Goal: Information Seeking & Learning: Learn about a topic

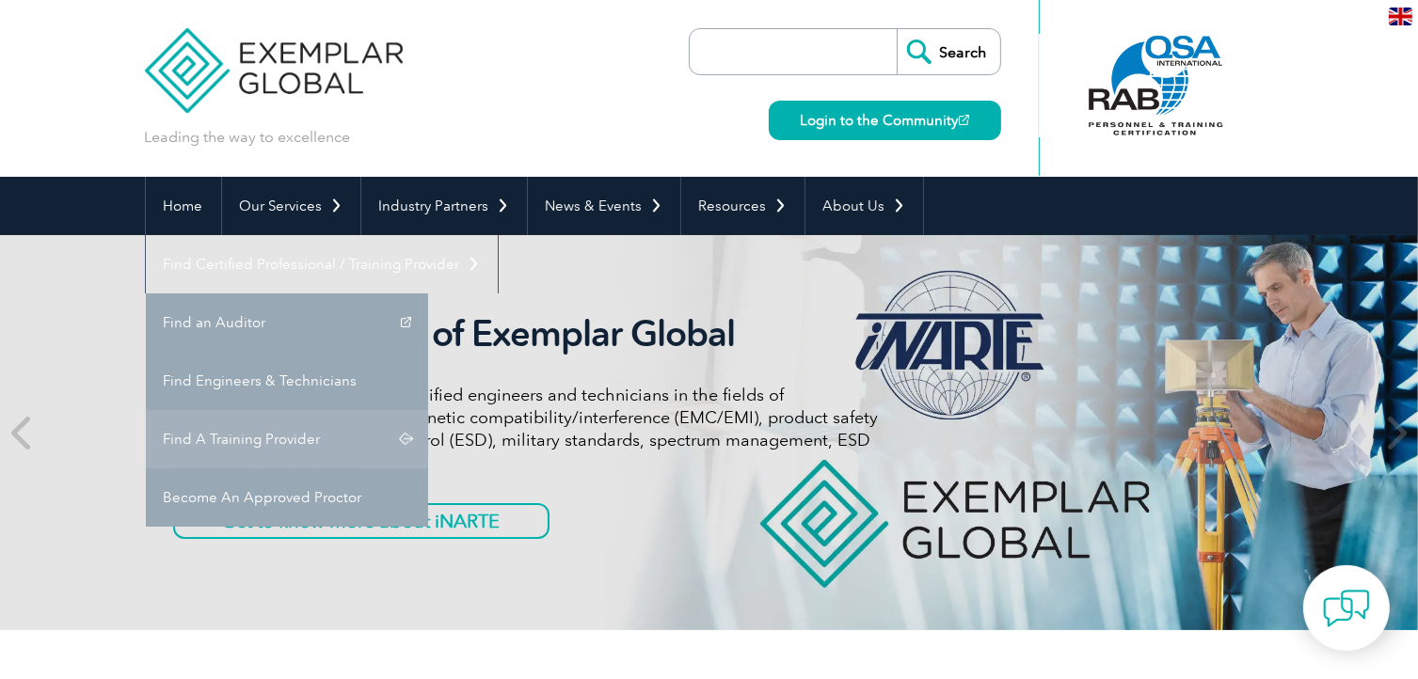
click at [428, 410] on link "Find A Training Provider" at bounding box center [287, 439] width 282 height 58
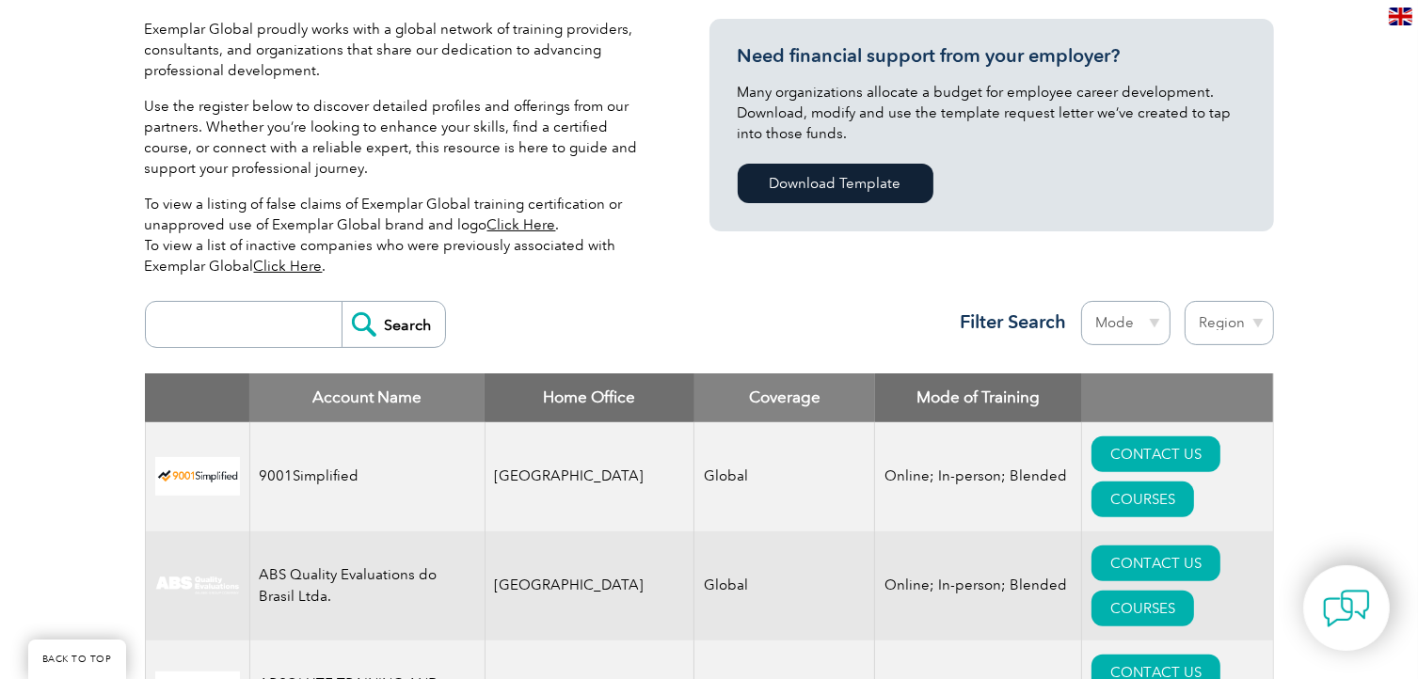
scroll to position [470, 0]
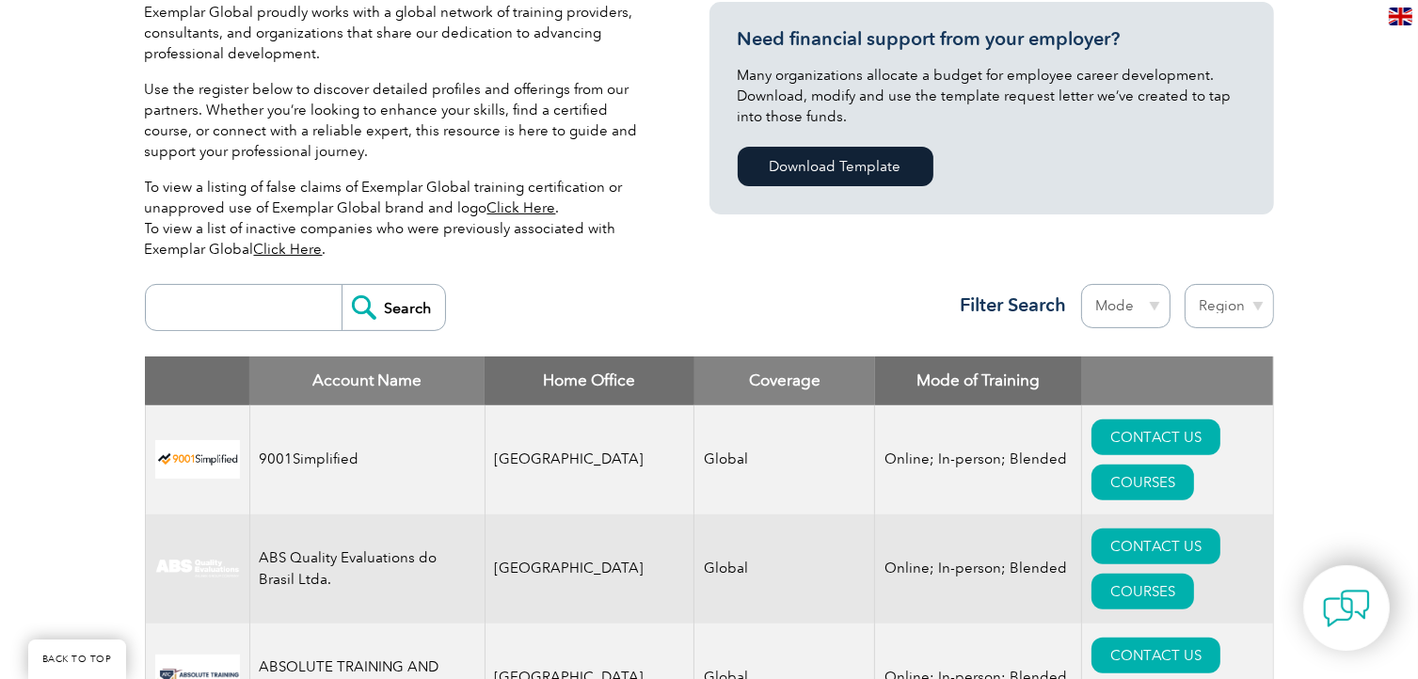
click at [228, 313] on input "search" at bounding box center [248, 307] width 186 height 45
type input "leader"
click at [364, 313] on input "Search" at bounding box center [392, 307] width 103 height 45
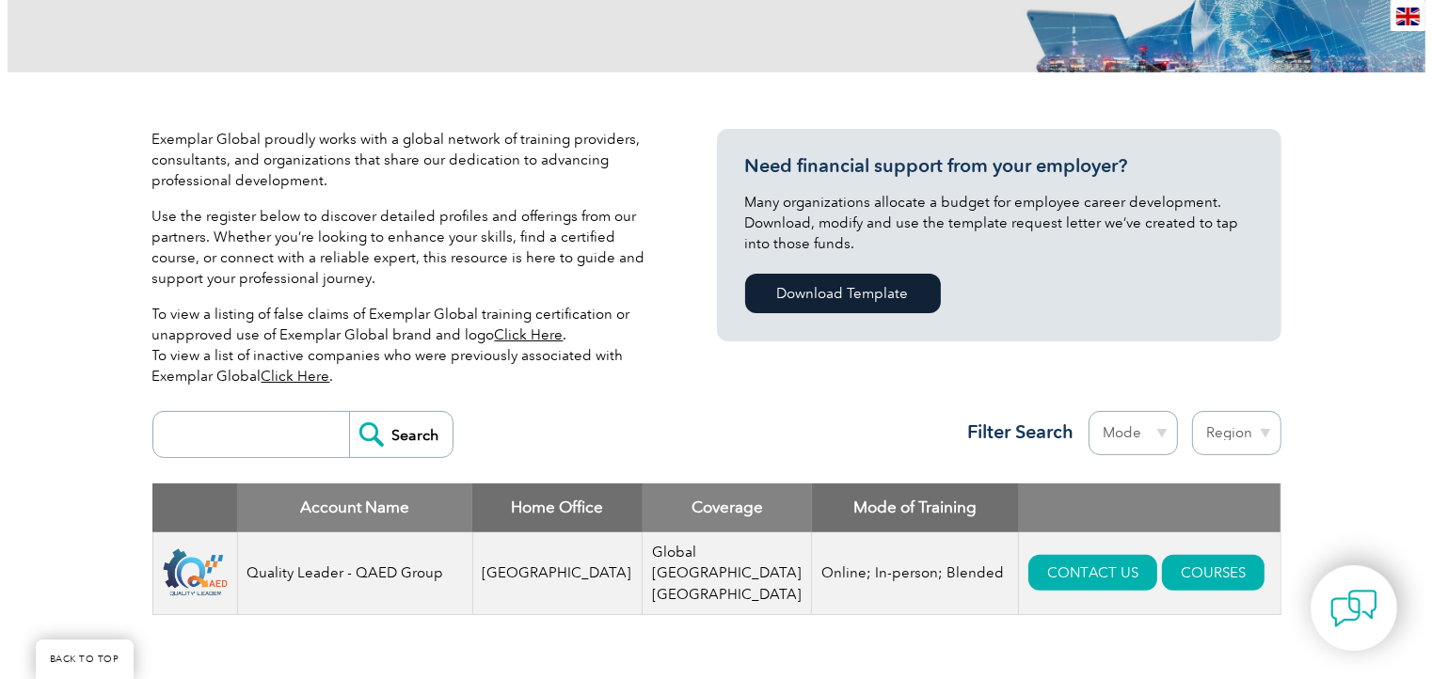
scroll to position [564, 0]
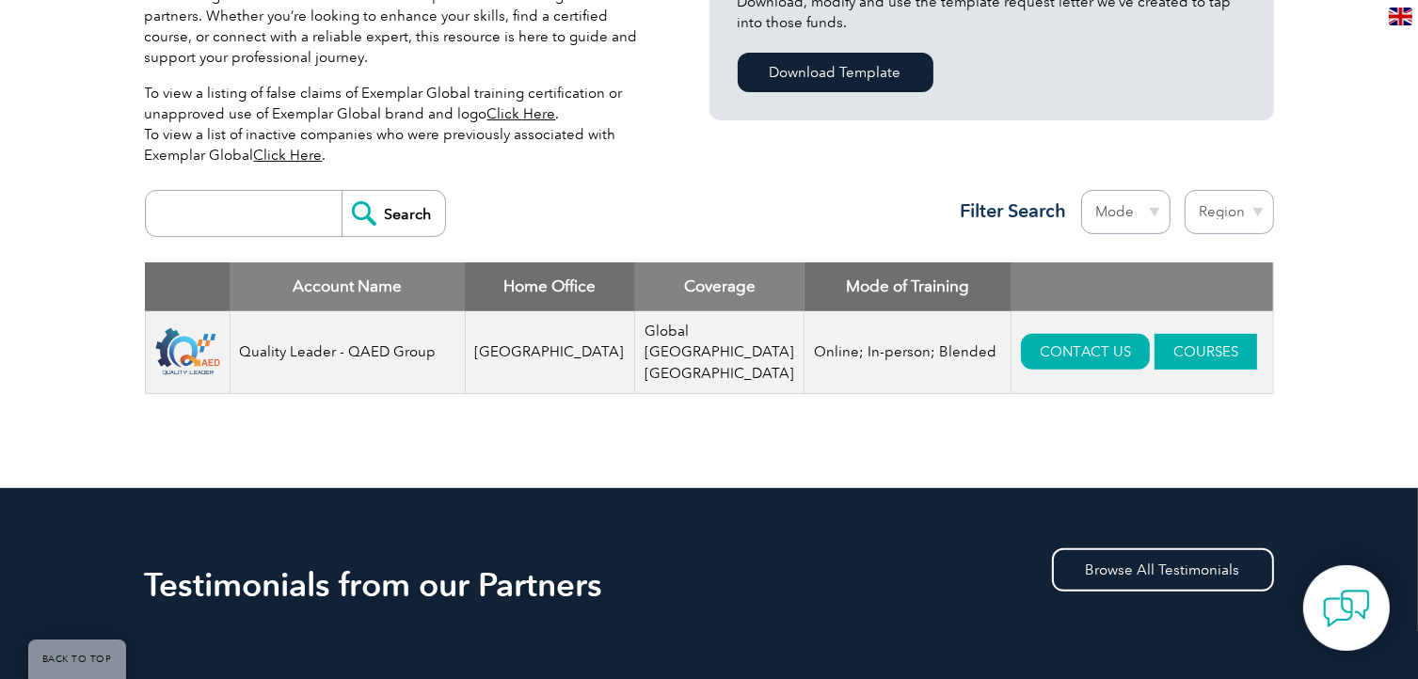
click at [1155, 341] on link "COURSES" at bounding box center [1205, 352] width 103 height 36
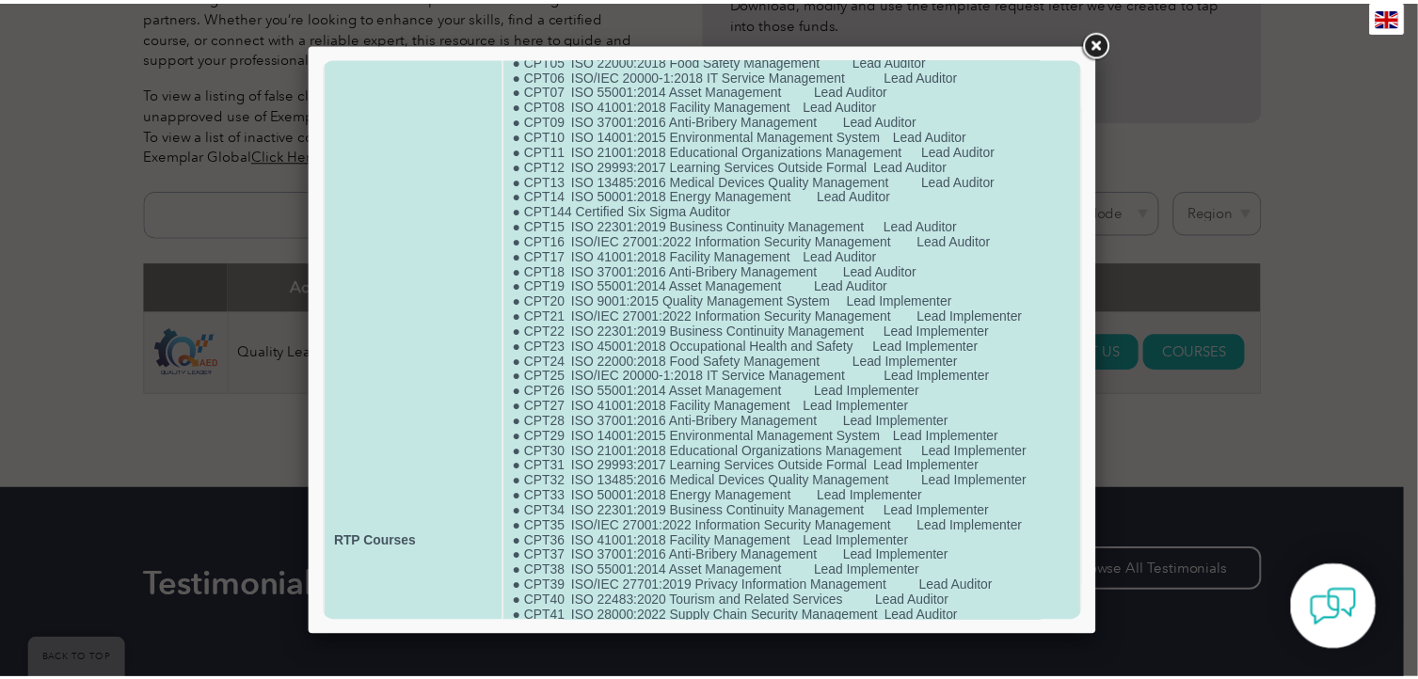
scroll to position [0, 0]
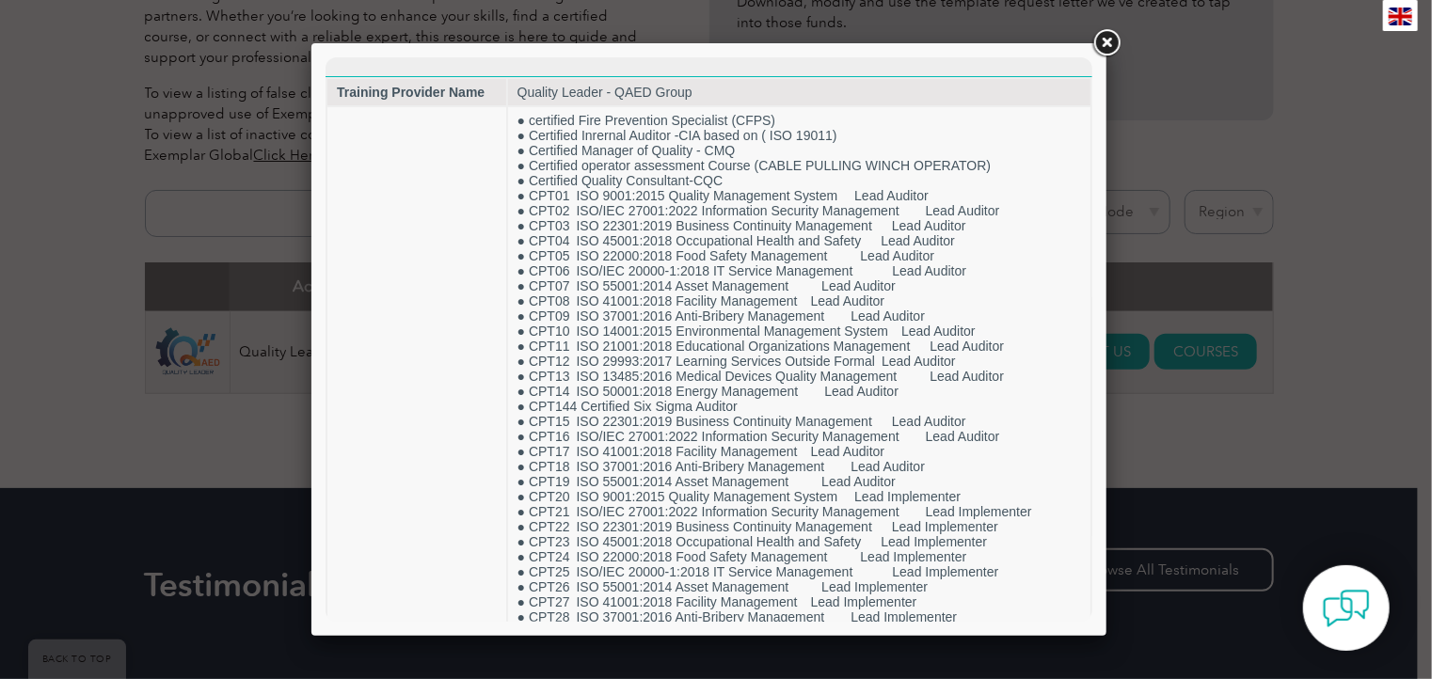
click at [1344, 158] on div at bounding box center [716, 339] width 1432 height 679
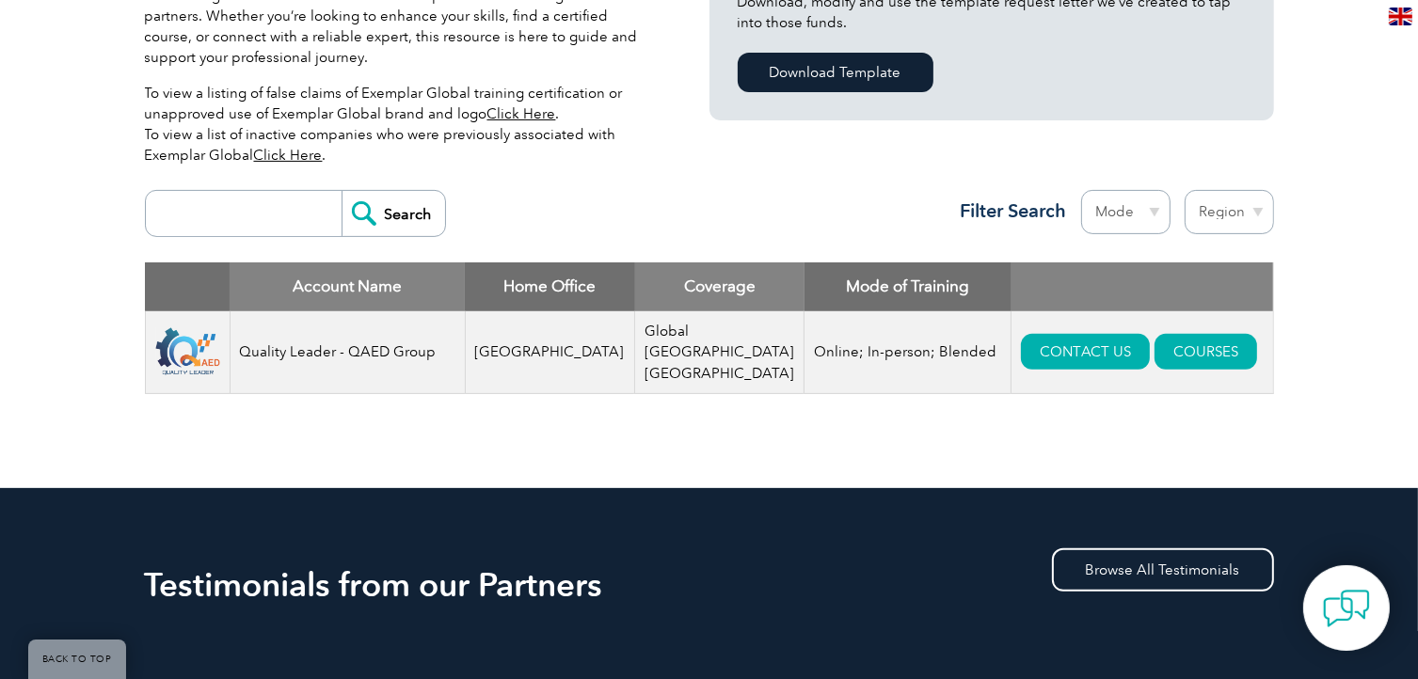
click at [242, 225] on input "search" at bounding box center [248, 213] width 186 height 45
type input "biqs"
click at [434, 218] on div "biqs Search Region Australia Bahrain Bangladesh Brazil Canada Colombia Dominica…" at bounding box center [709, 222] width 1129 height 82
click at [407, 223] on input "Search" at bounding box center [392, 213] width 103 height 45
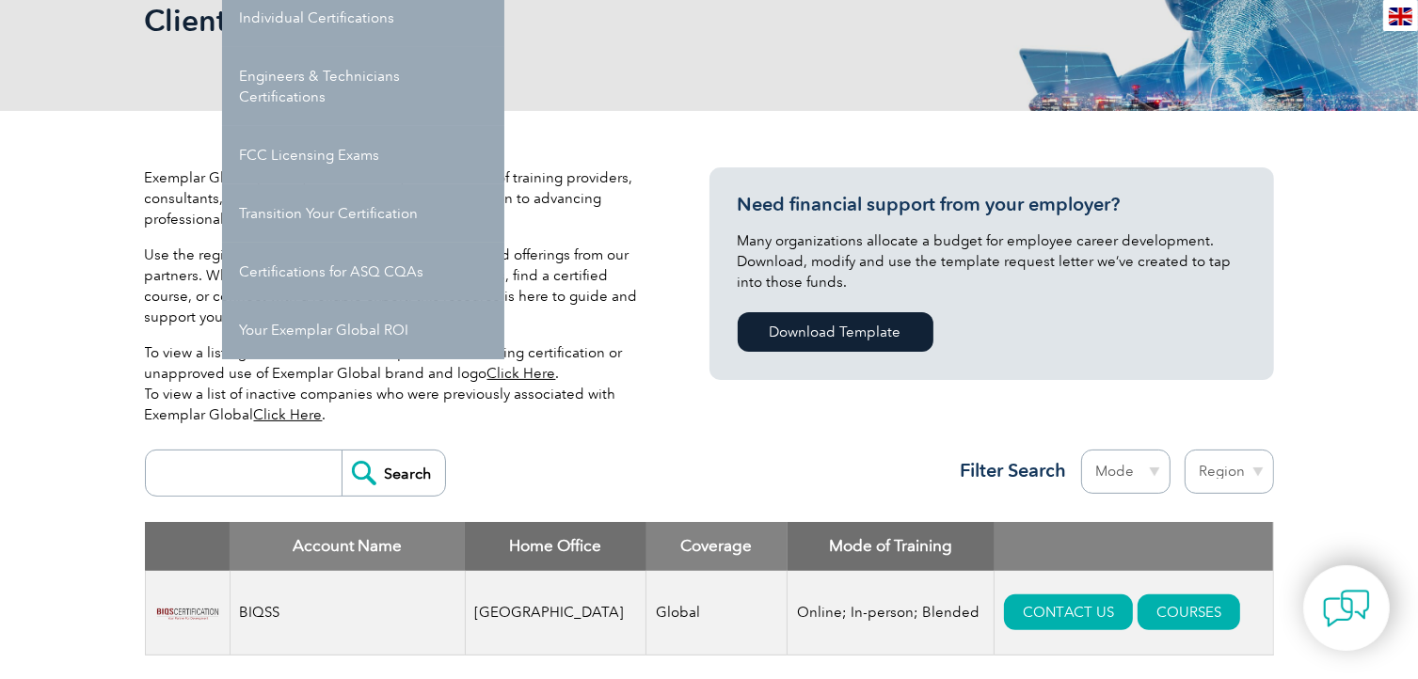
scroll to position [564, 0]
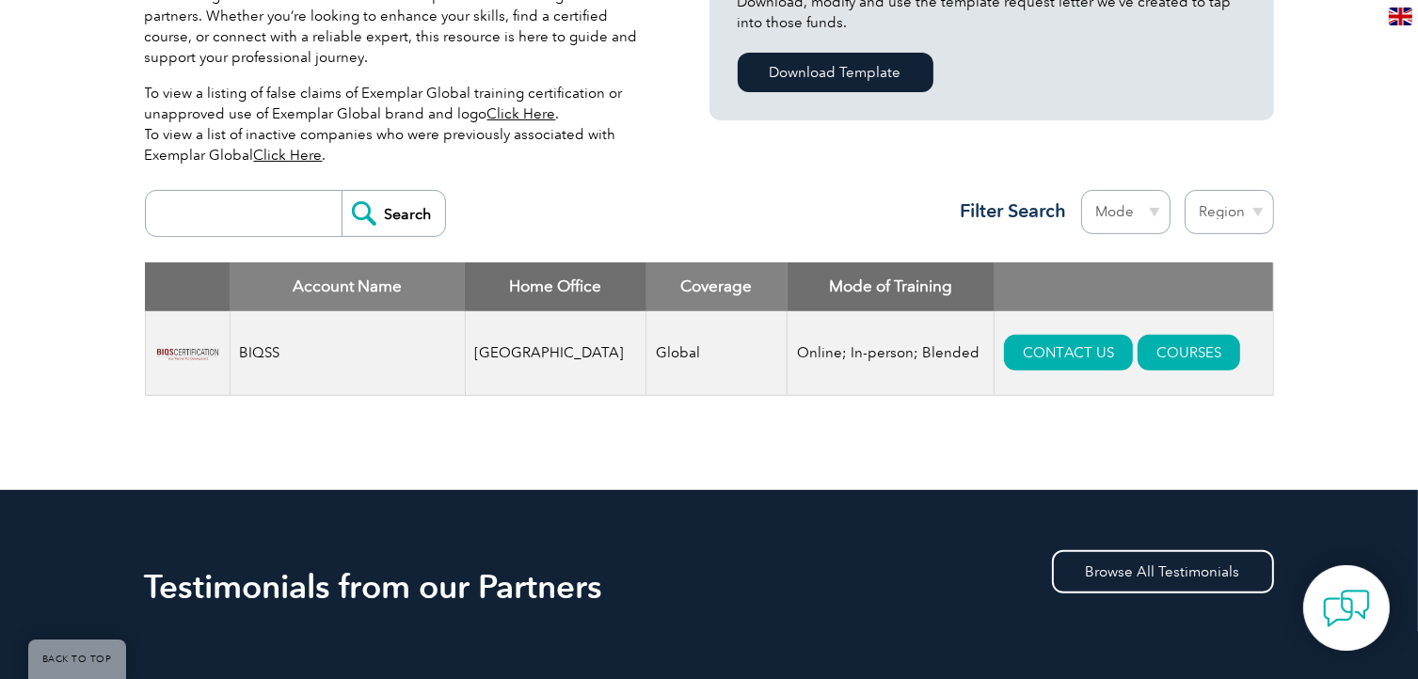
click at [272, 217] on input "search" at bounding box center [248, 213] width 186 height 45
type input "grc"
click at [341, 191] on input "Search" at bounding box center [392, 213] width 103 height 45
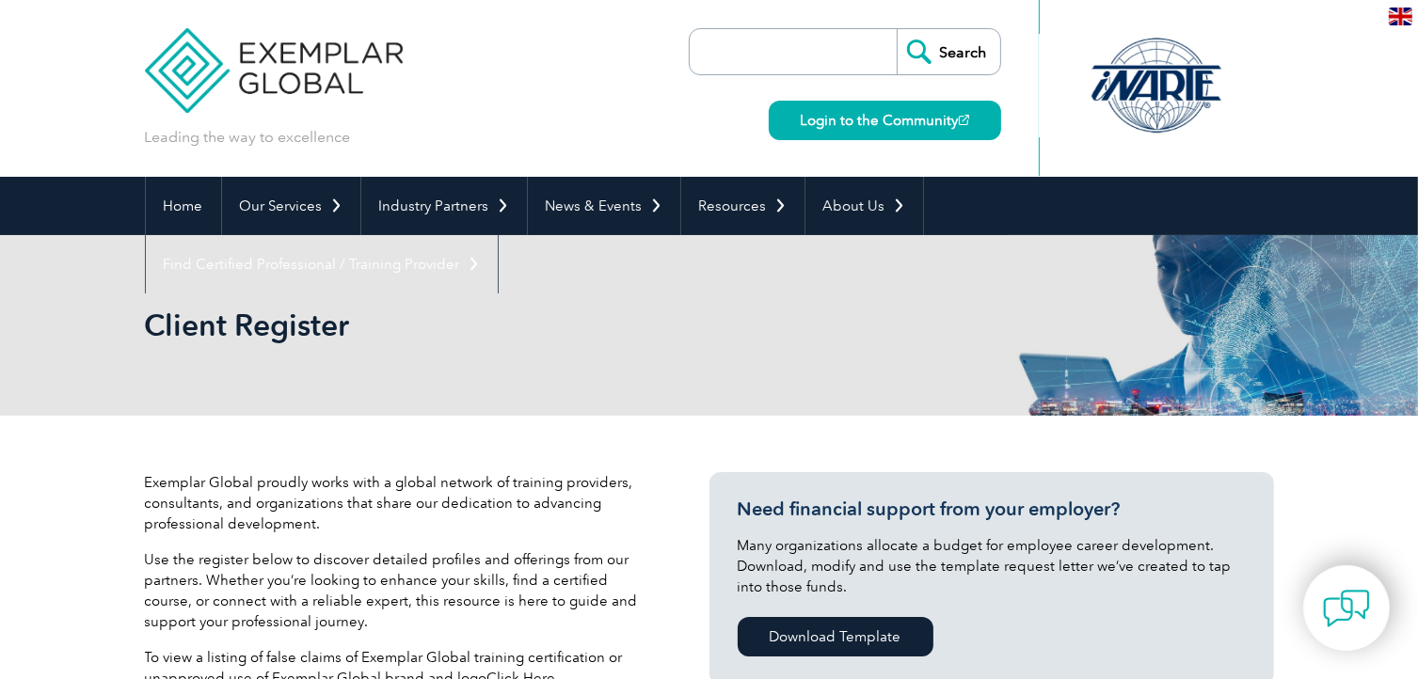
scroll to position [564, 0]
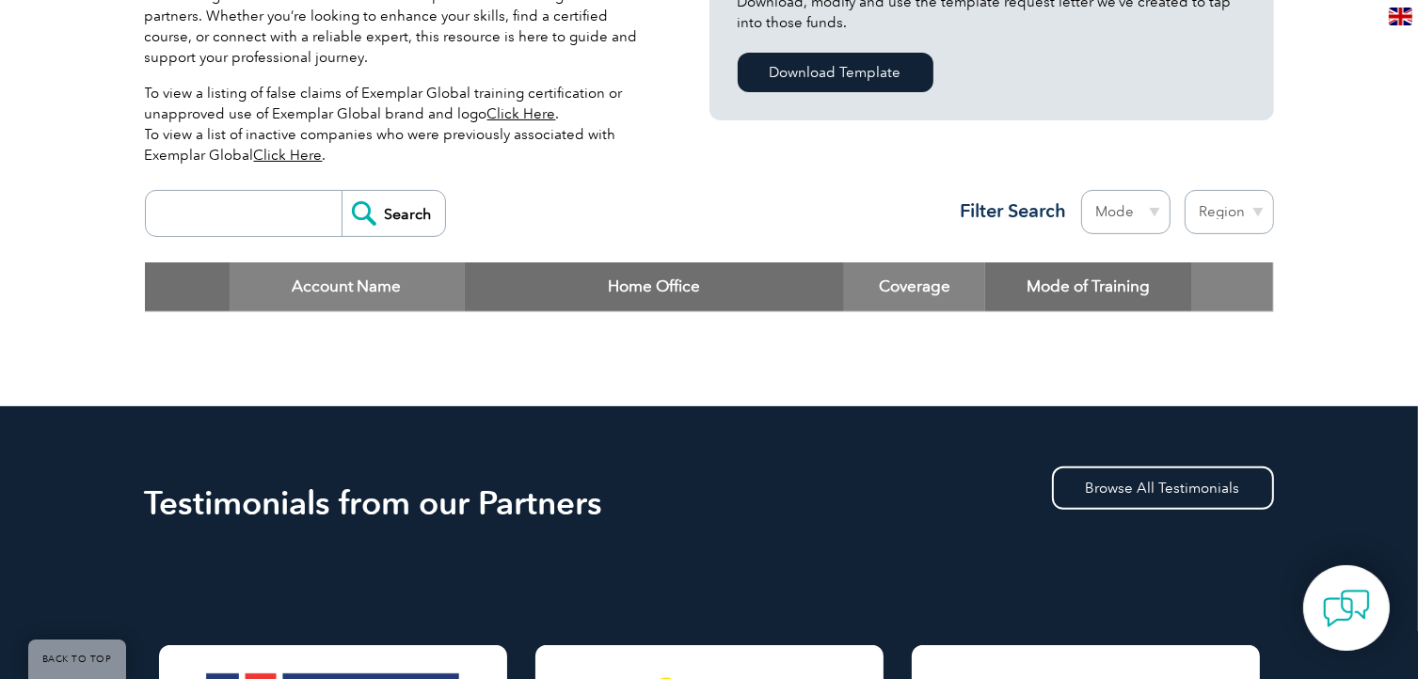
click at [1211, 215] on select "Region Australia Bahrain Bangladesh Brazil Canada Colombia Dominican Republic E…" at bounding box center [1228, 212] width 89 height 44
click at [209, 221] on input "search" at bounding box center [248, 213] width 186 height 45
type input "biqs"
click at [384, 219] on input "Search" at bounding box center [392, 213] width 103 height 45
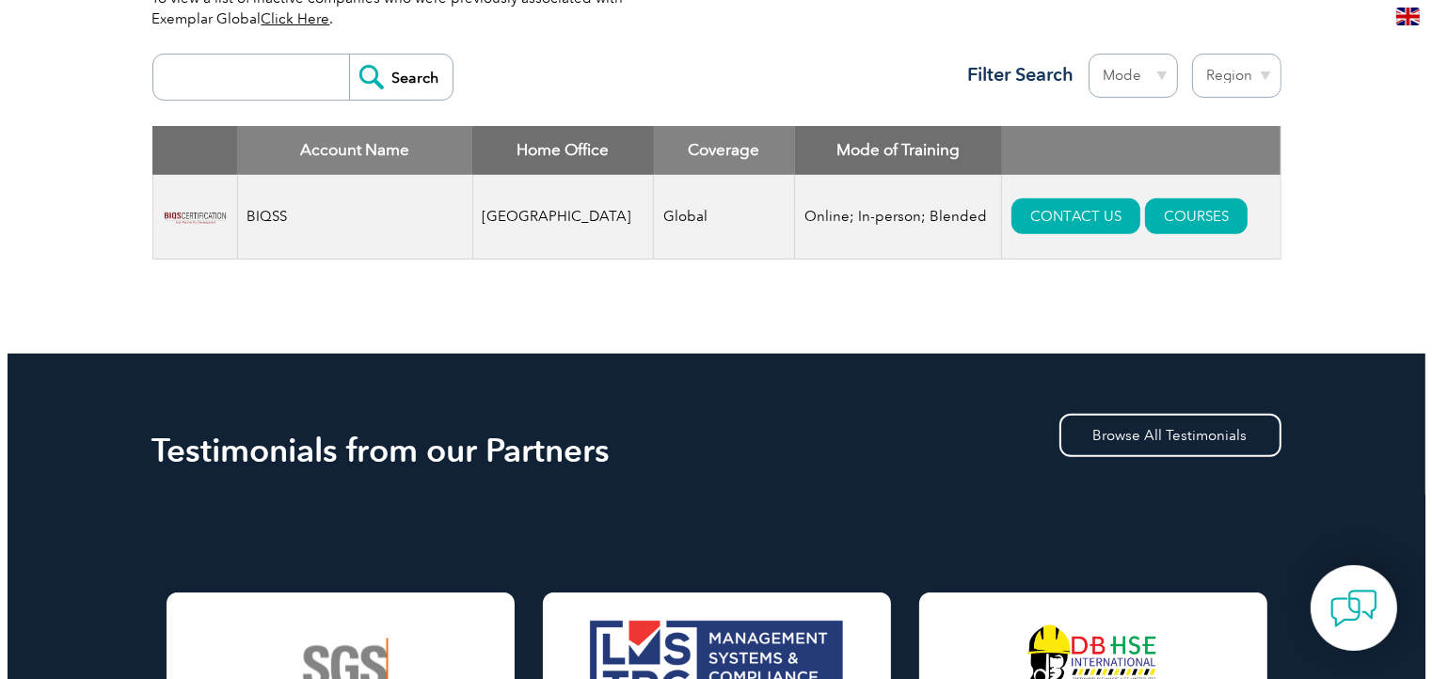
scroll to position [753, 0]
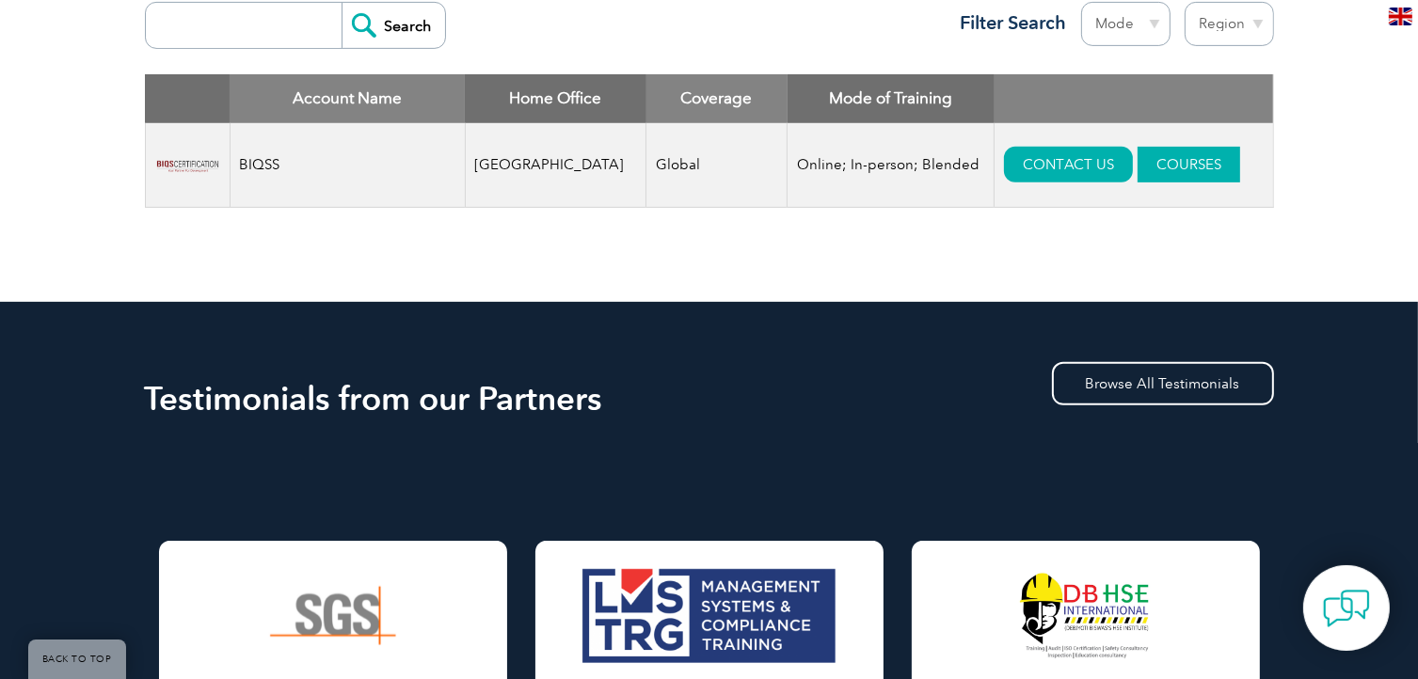
click at [1142, 163] on link "COURSES" at bounding box center [1188, 165] width 103 height 36
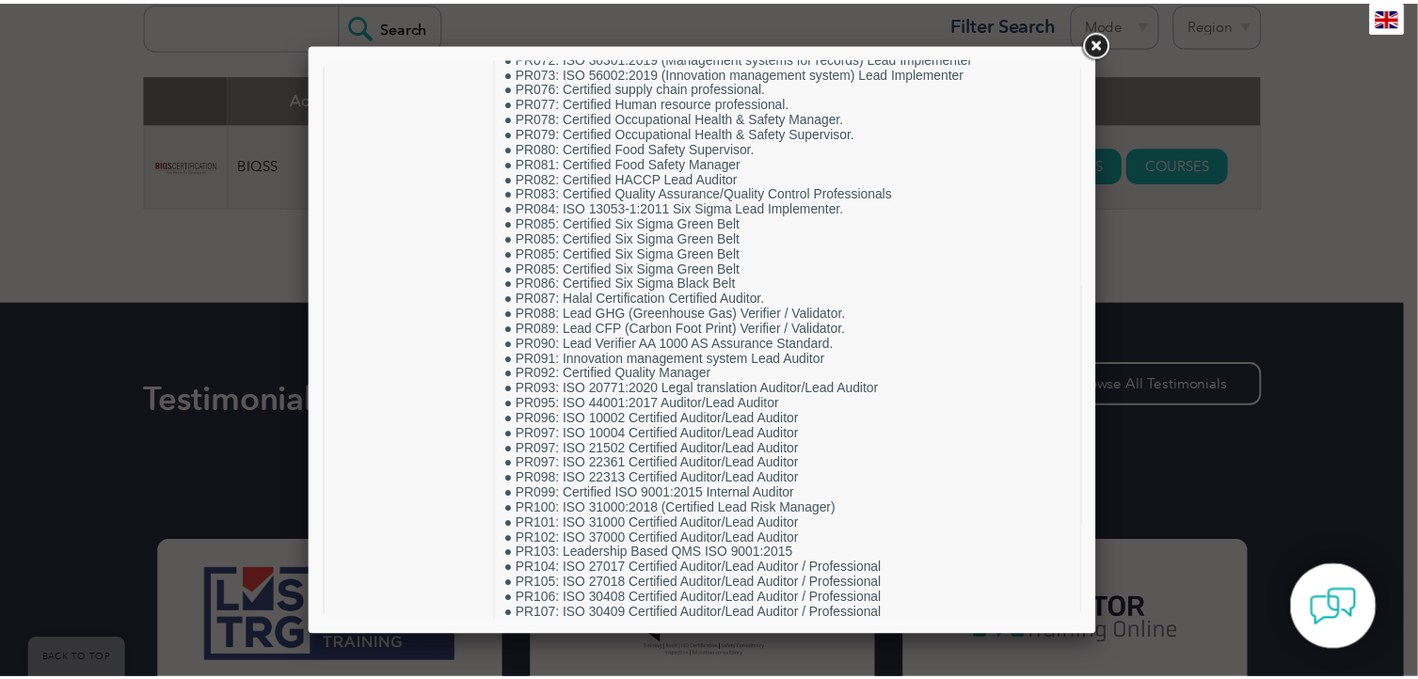
scroll to position [1470, 0]
